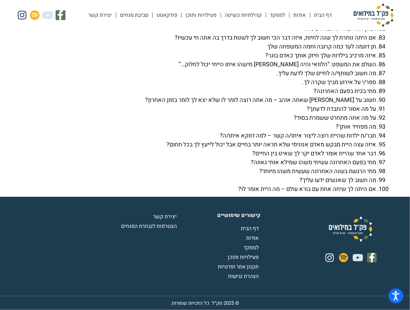
scroll to position [2398, 0]
click at [246, 253] on span "פעילויות ותוכן" at bounding box center [244, 257] width 33 height 8
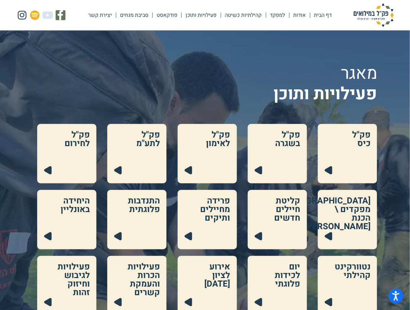
click at [70, 164] on link at bounding box center [66, 153] width 59 height 59
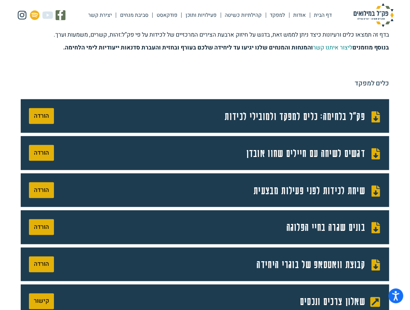
scroll to position [179, 0]
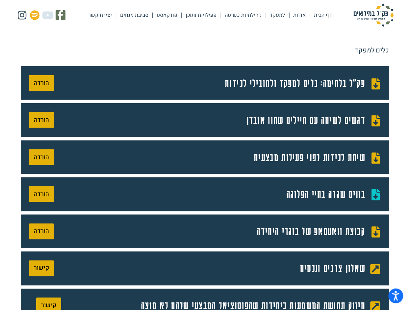
click at [328, 203] on span "בונים שגרה בחיי הפלוגה" at bounding box center [327, 193] width 81 height 17
click at [307, 166] on span "שיחת לכידות לפני פעילות מבצעית" at bounding box center [310, 157] width 113 height 17
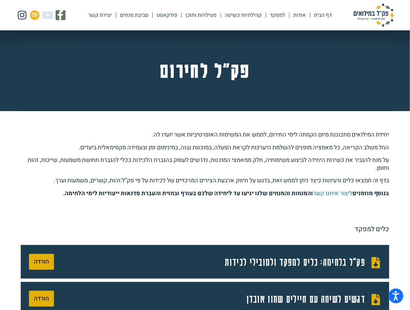
scroll to position [0, 0]
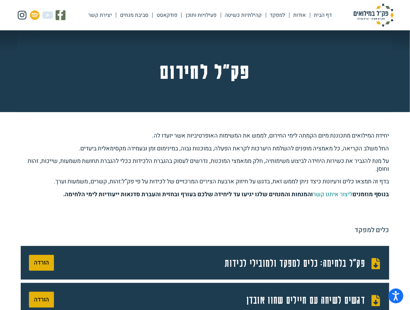
click at [116, 9] on link "סביבת מנחים" at bounding box center [134, 15] width 36 height 15
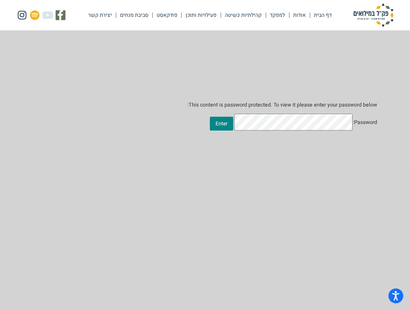
click at [223, 11] on link "קהילתיות כשיטה" at bounding box center [243, 15] width 45 height 15
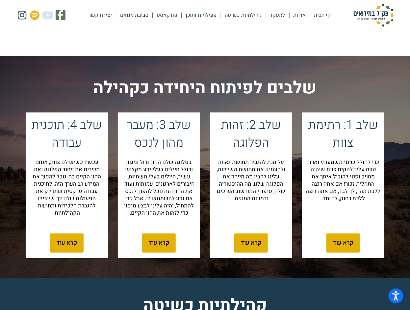
scroll to position [718, 0]
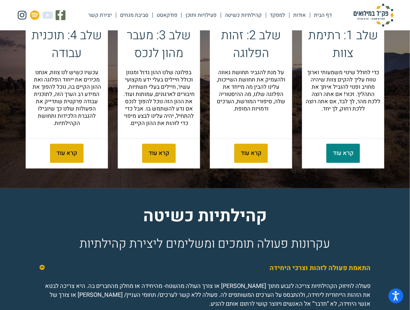
click at [340, 156] on span "קרא עוד" at bounding box center [343, 153] width 20 height 6
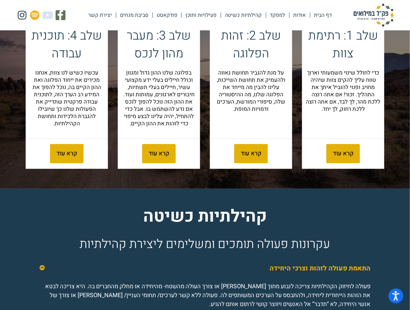
click at [252, 113] on p "על מנת להגביר תחושת גאווה ולהעמיק את תחושת השייכות, עלינו להבין מה מייחד את הפל…" at bounding box center [251, 91] width 75 height 44
click at [242, 163] on link "קרא עוד" at bounding box center [251, 153] width 34 height 19
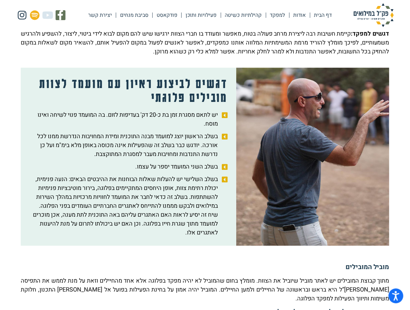
scroll to position [382, 0]
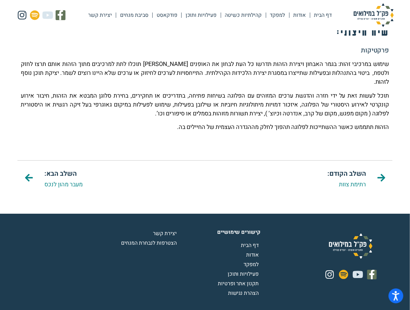
scroll to position [539, 0]
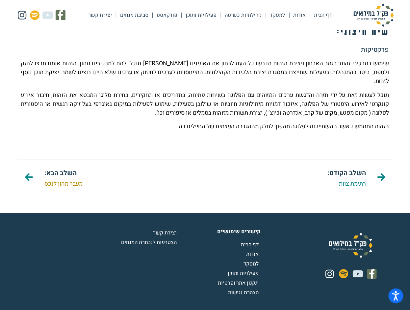
click at [66, 188] on link "מעבר מהון לנכס" at bounding box center [63, 183] width 38 height 9
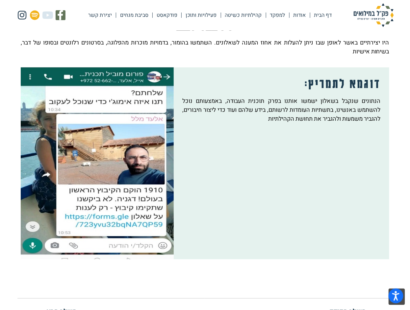
scroll to position [539, 0]
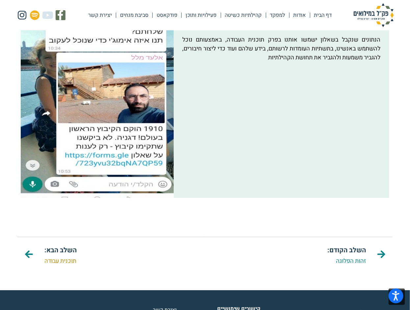
click at [56, 265] on link "תוכנית עבודה" at bounding box center [60, 260] width 32 height 9
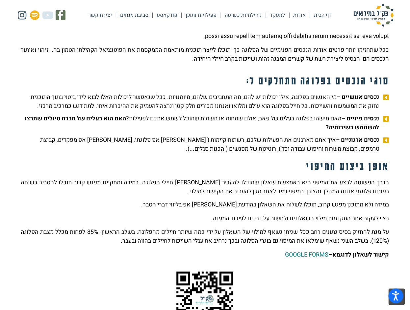
scroll to position [269, 0]
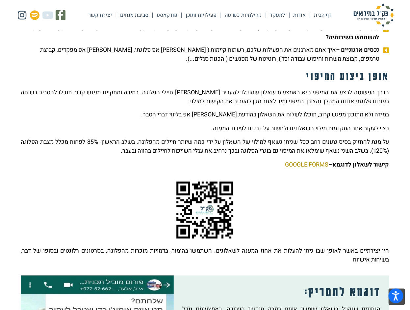
click at [318, 169] on link "GOOGLE FORMS" at bounding box center [306, 164] width 43 height 9
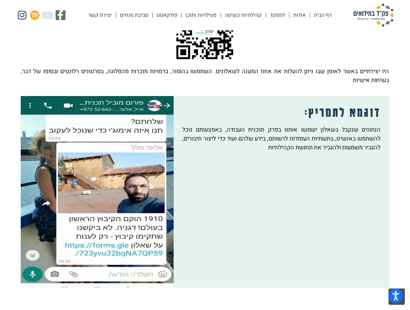
scroll to position [539, 0]
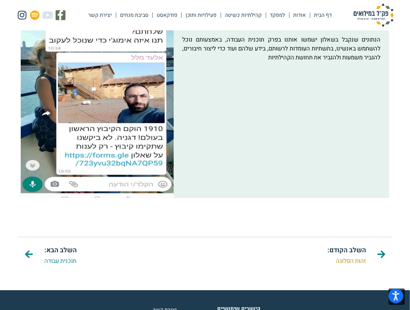
click at [345, 265] on link "זהות הפלוגה" at bounding box center [351, 260] width 30 height 9
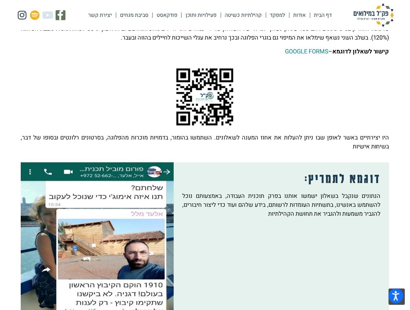
scroll to position [359, 0]
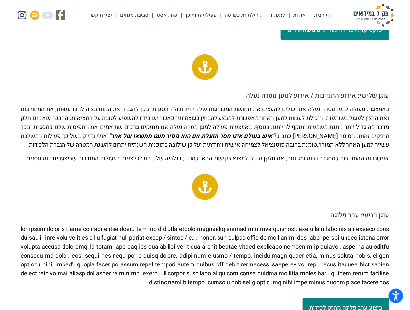
scroll to position [808, 0]
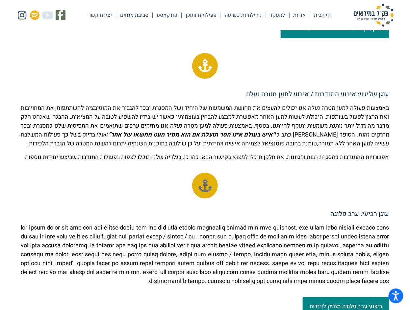
click at [203, 192] on icon at bounding box center [205, 185] width 13 height 13
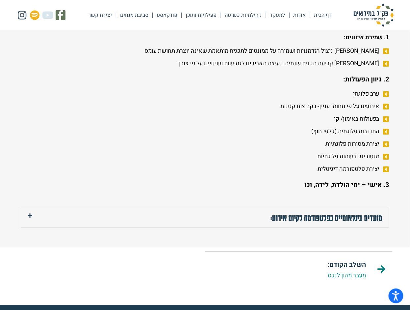
scroll to position [1527, 0]
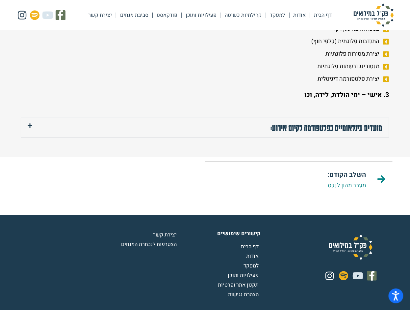
click at [320, 132] on link "מועדים בינלאומיים כפלטפורמה לקיום אירוע:" at bounding box center [327, 127] width 112 height 9
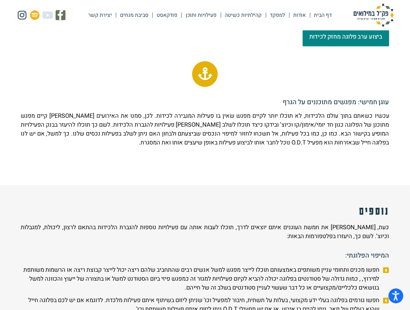
scroll to position [988, 0]
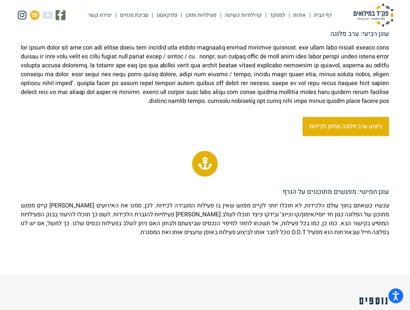
click at [358, 129] on span "ביצוע ערב פלוגה מחזק לכידות" at bounding box center [346, 126] width 73 height 6
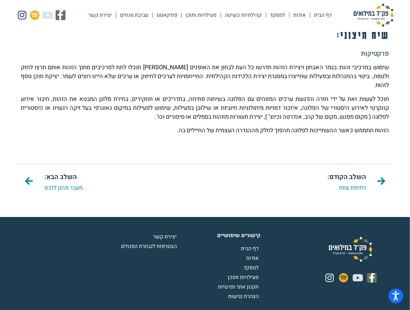
scroll to position [539, 0]
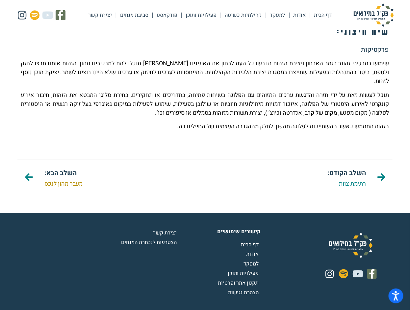
click at [60, 188] on link "מעבר מהון לנכס" at bounding box center [63, 183] width 38 height 9
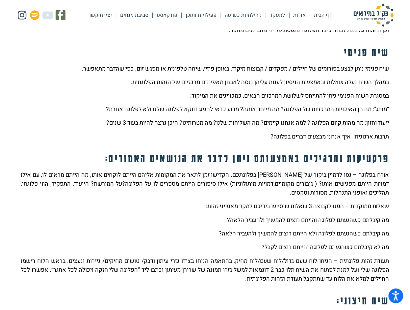
scroll to position [359, 0]
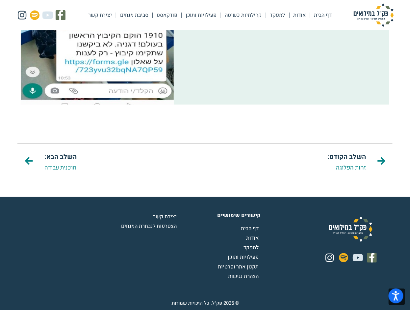
scroll to position [667, 0]
click at [69, 163] on link "תוכנית עבודה" at bounding box center [60, 167] width 32 height 9
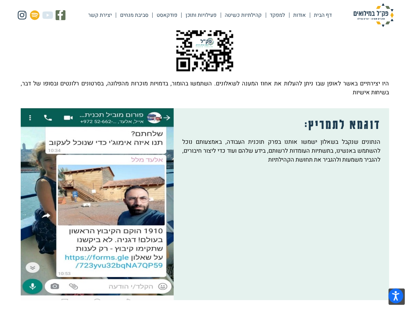
scroll to position [397, 0]
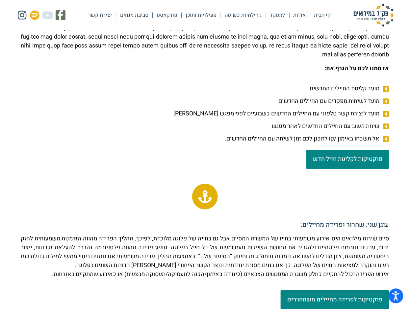
scroll to position [539, 0]
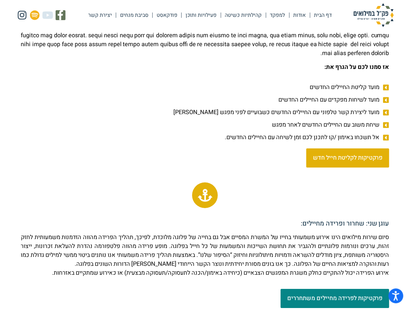
click at [358, 161] on span "פרקטיקות לקליטת חייל חדש" at bounding box center [348, 158] width 70 height 6
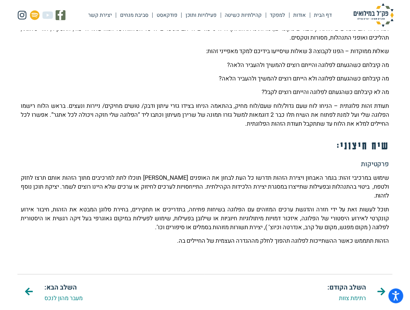
scroll to position [359, 0]
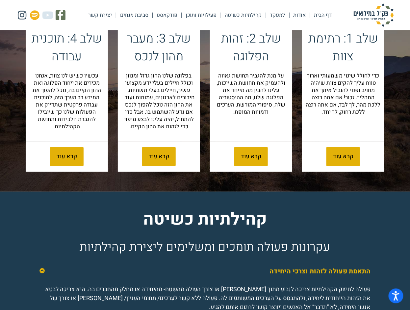
scroll to position [718, 0]
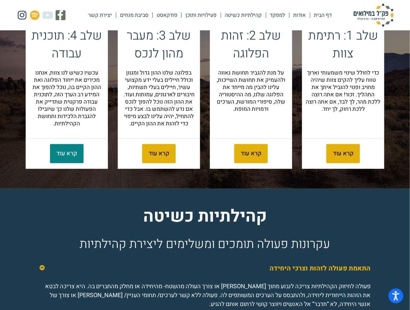
click at [55, 163] on link "קרא עוד" at bounding box center [67, 153] width 34 height 19
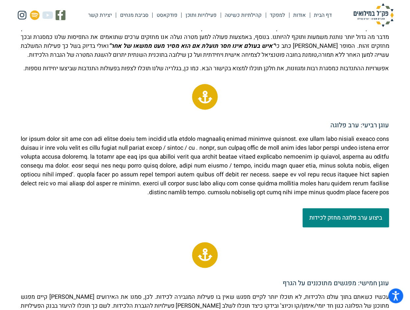
scroll to position [898, 0]
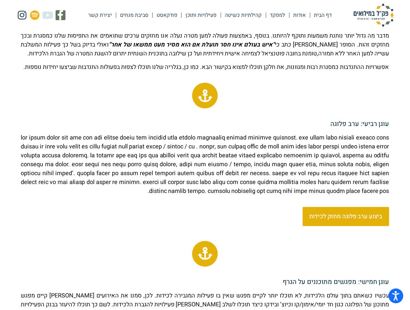
click at [342, 219] on span "ביצוע ערב פלוגה מחזק לכידות" at bounding box center [346, 216] width 73 height 6
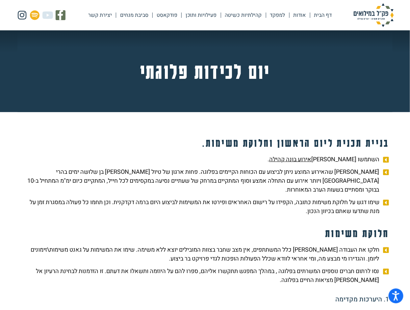
click at [266, 11] on link "למפקד" at bounding box center [277, 15] width 23 height 15
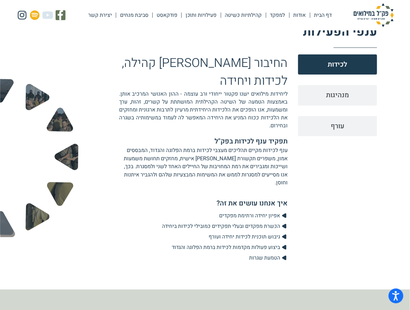
scroll to position [808, 0]
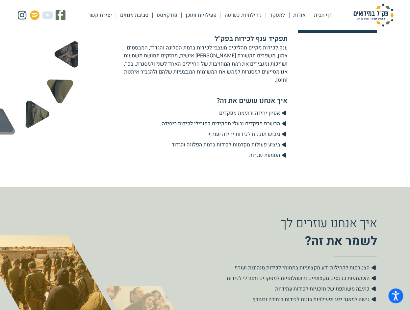
click at [353, 33] on button "עורף" at bounding box center [337, 23] width 79 height 20
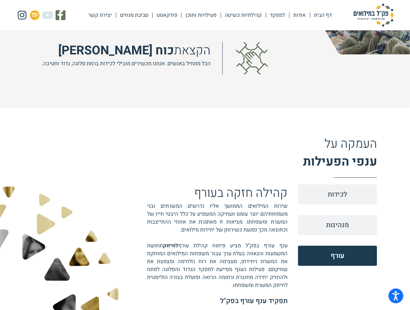
scroll to position [539, 0]
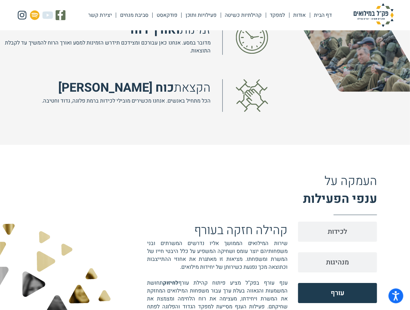
click at [291, 8] on link "אודות" at bounding box center [300, 15] width 20 height 15
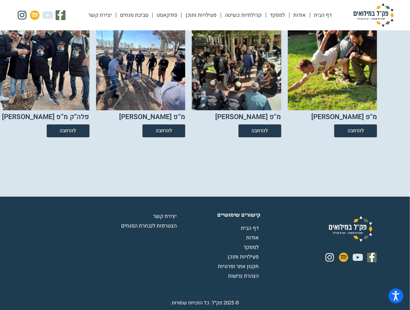
scroll to position [1167, 0]
click at [369, 138] on link "להרחבה" at bounding box center [356, 130] width 47 height 14
click at [263, 138] on link "להרחבה" at bounding box center [259, 130] width 47 height 14
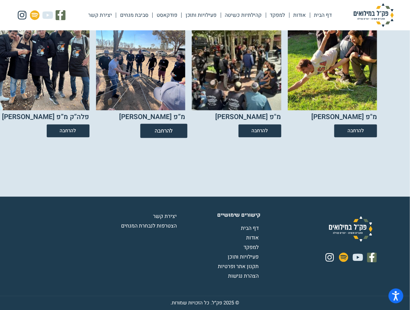
click at [156, 133] on span "להרחבה" at bounding box center [164, 131] width 18 height 6
click at [158, 133] on span "להרחבה" at bounding box center [164, 131] width 18 height 6
click at [77, 138] on link "להרחבה" at bounding box center [67, 130] width 47 height 14
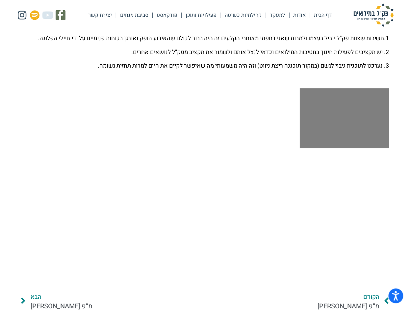
scroll to position [269, 0]
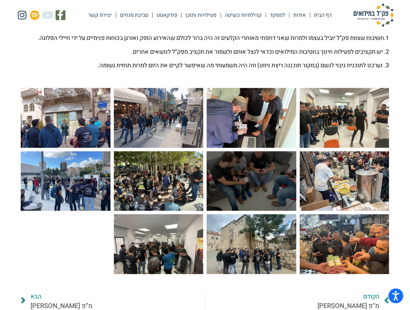
click at [267, 183] on div at bounding box center [252, 181] width 90 height 60
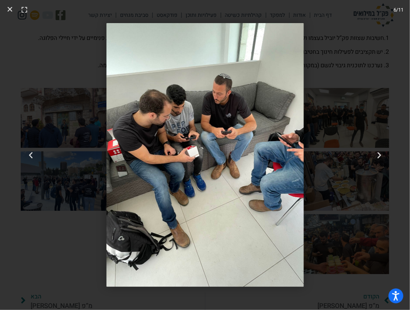
click at [261, 182] on img "6 / 11" at bounding box center [205, 154] width 198 height 263
click at [10, 7] on icon "Close (Esc)" at bounding box center [10, 9] width 7 height 7
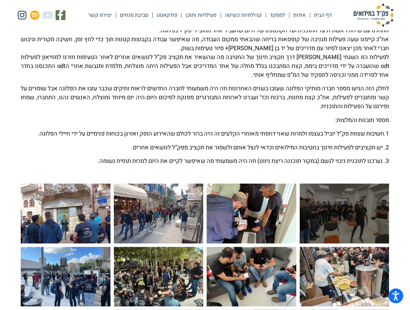
scroll to position [90, 0]
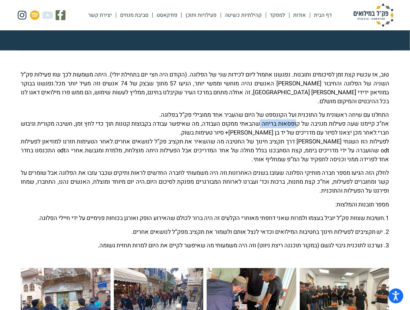
drag, startPoint x: 257, startPoint y: 121, endPoint x: 295, endPoint y: 121, distance: 38.5
click at [295, 121] on p "התחלנו עם שיחה ראשונית על התוכנית ועל הקונספט של היום שהעביר אחד ממובילי פק”ל ב…" at bounding box center [205, 136] width 369 height 53
copy p "קופסאות בריחה"
click at [215, 113] on p "התחלנו עם שיחה ראשונית על התוכנית ועל הקונספט של היום שהעביר אחד ממובילי פק”ל ב…" at bounding box center [205, 136] width 369 height 53
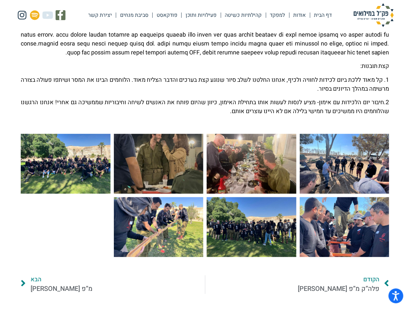
scroll to position [179, 0]
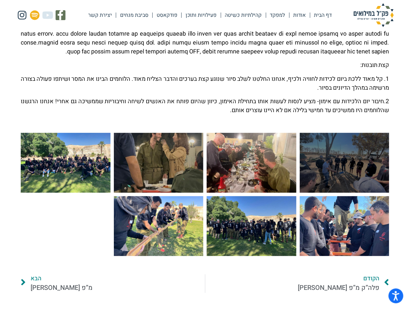
click at [341, 181] on div at bounding box center [345, 163] width 90 height 60
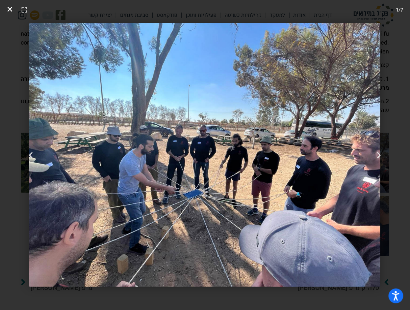
click at [8, 9] on icon "Close (Esc)" at bounding box center [10, 9] width 7 height 7
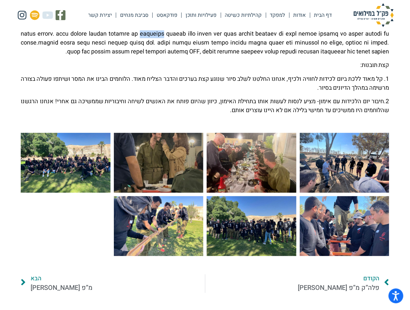
drag, startPoint x: 195, startPoint y: 41, endPoint x: 217, endPoint y: 41, distance: 22.1
click at [217, 41] on p at bounding box center [205, 34] width 369 height 44
copy p "ספידדייט"
click at [173, 115] on p "2.חיבור יום הלכידות עם אימון- מציע לנסות לעשות אותו בתחילת האימון, כיוון שהיום …" at bounding box center [205, 106] width 369 height 18
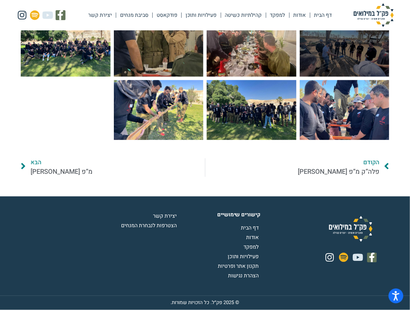
scroll to position [320, 0]
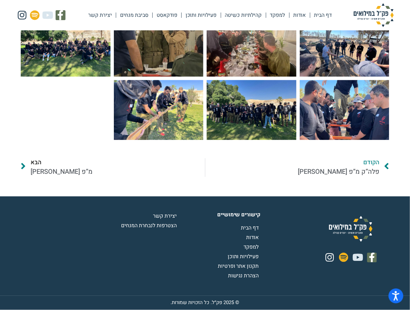
click at [39, 158] on span "הבא" at bounding box center [62, 162] width 62 height 9
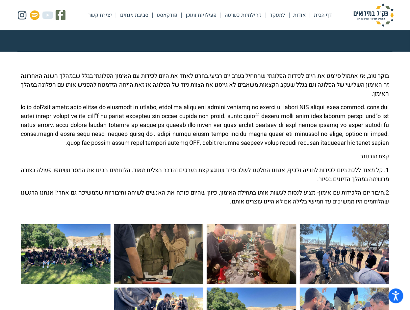
scroll to position [90, 0]
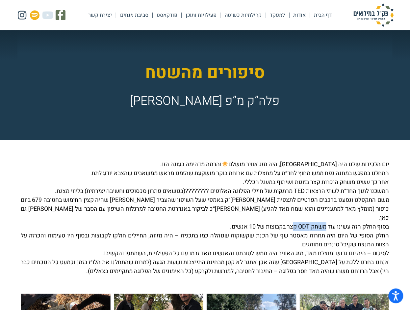
drag, startPoint x: 326, startPoint y: 223, endPoint x: 295, endPoint y: 223, distance: 30.6
click at [295, 223] on p "יום הלכידות שלנו היה [GEOGRAPHIC_DATA], היה מזג אוויר מושלם והרמה מדהימה בעונה …" at bounding box center [205, 218] width 369 height 116
copy p "משחק ODT"
click at [194, 175] on p "יום הלכידות שלנו היה [GEOGRAPHIC_DATA], היה מזג אוויר מושלם והרמה מדהימה בעונה …" at bounding box center [205, 218] width 369 height 116
